Goal: Understand process/instructions: Learn about a topic

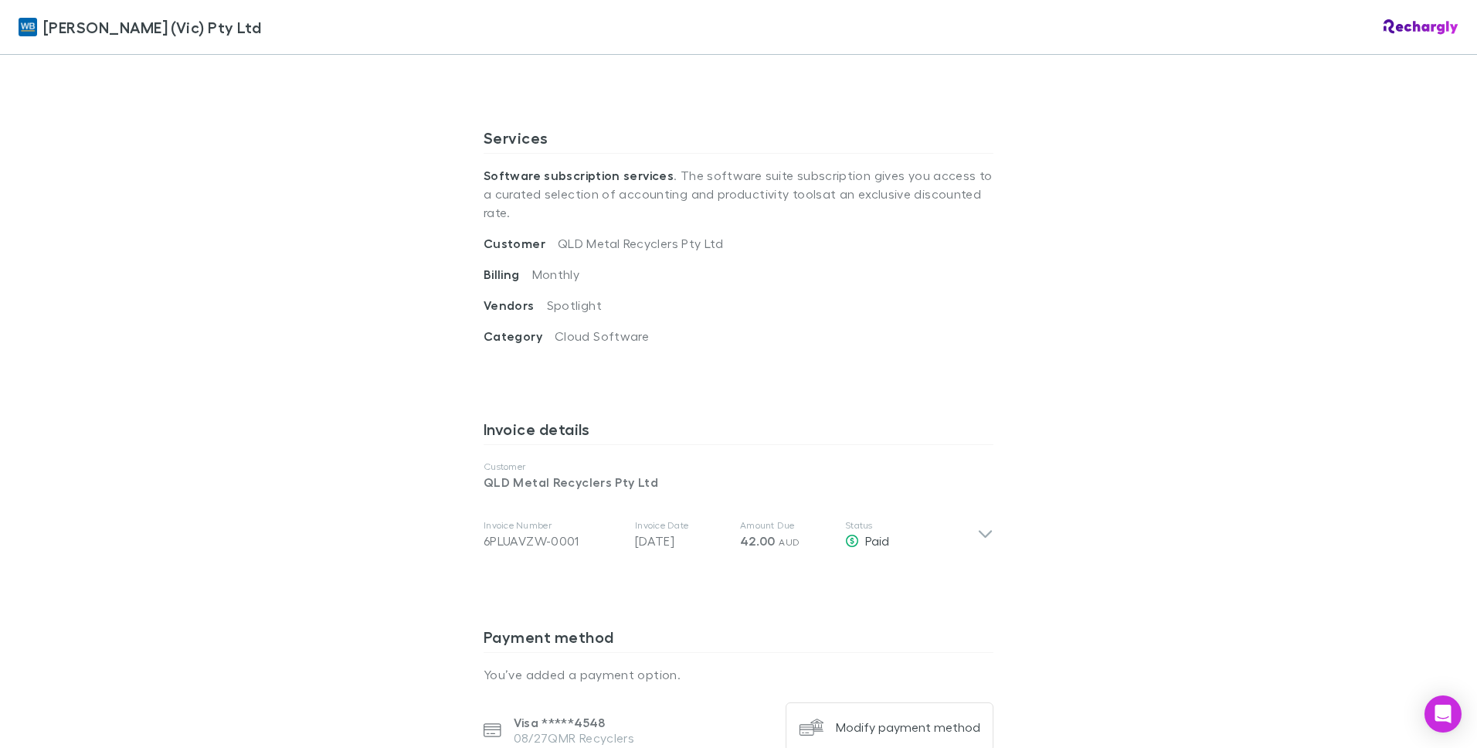
scroll to position [463, 0]
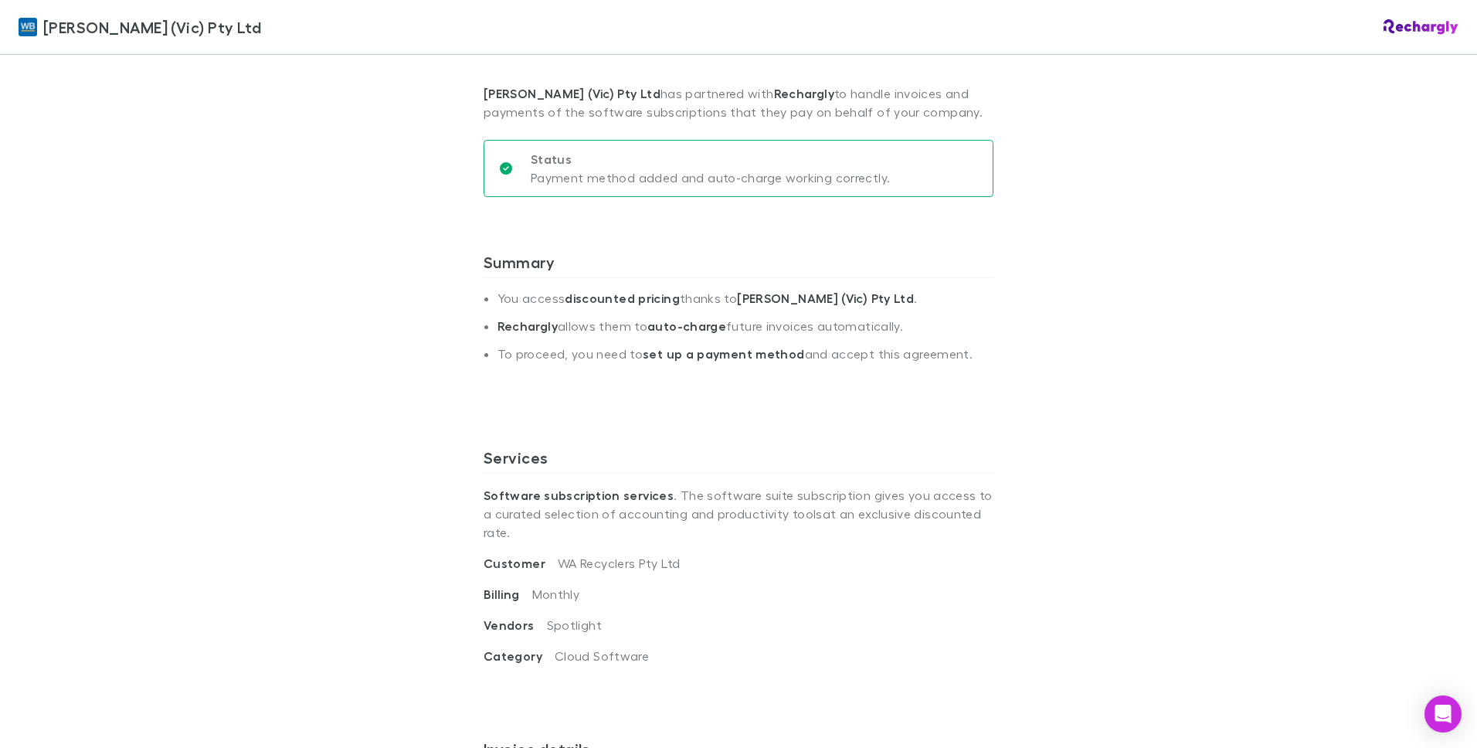
scroll to position [386, 0]
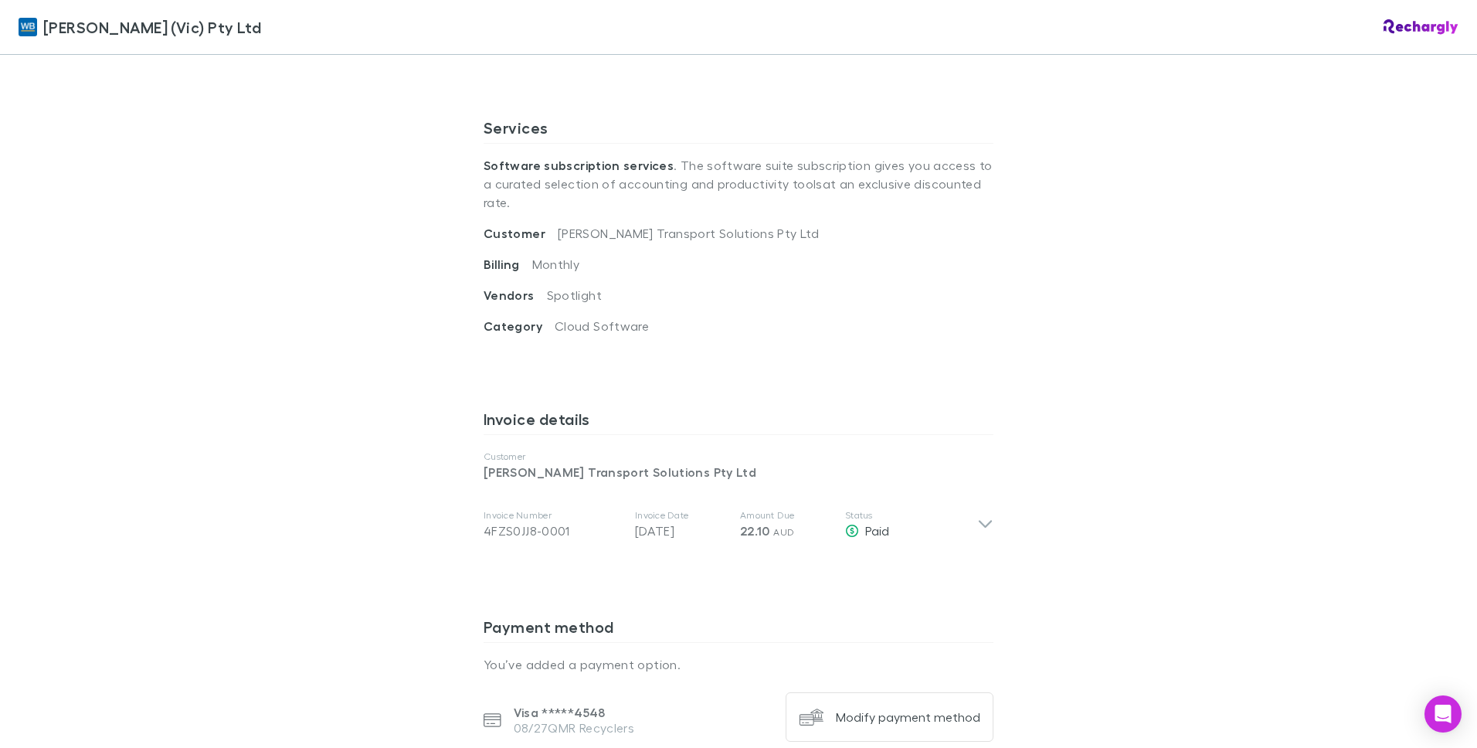
scroll to position [541, 0]
